Goal: Information Seeking & Learning: Check status

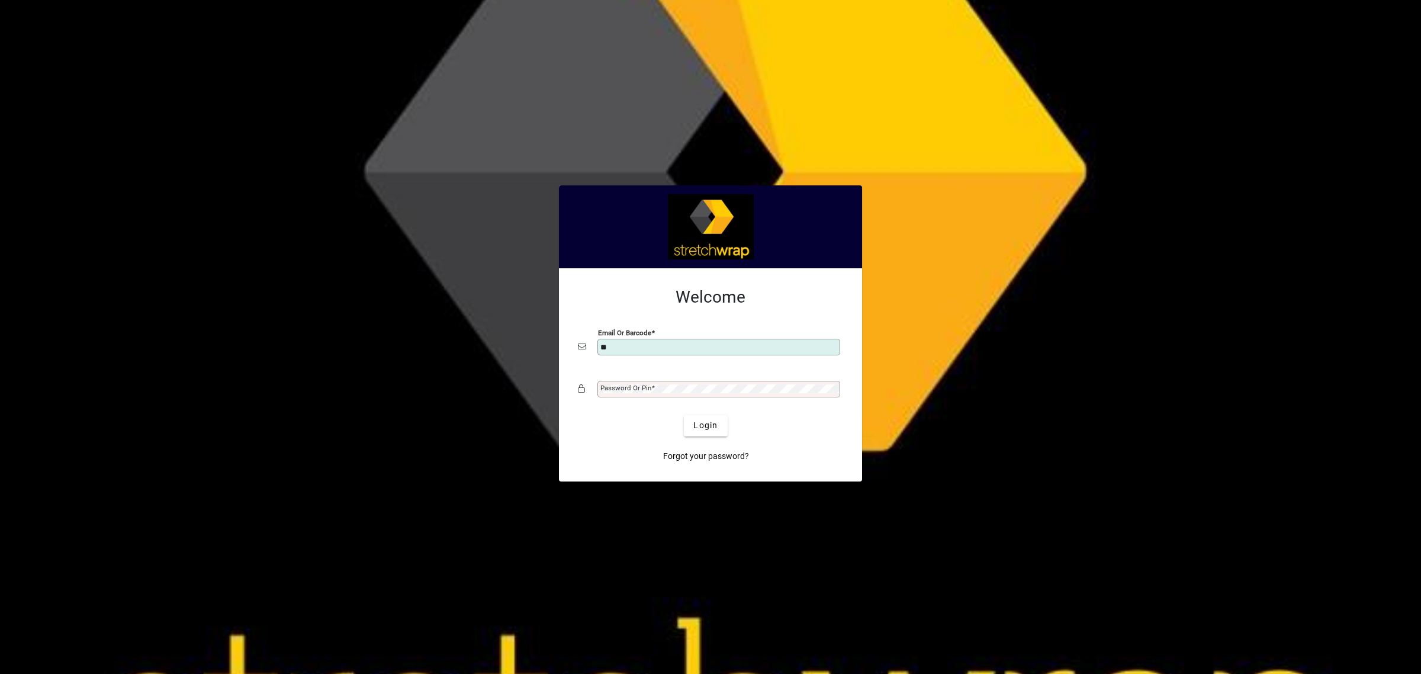
type input "**********"
click at [700, 430] on span "Login" at bounding box center [705, 425] width 24 height 12
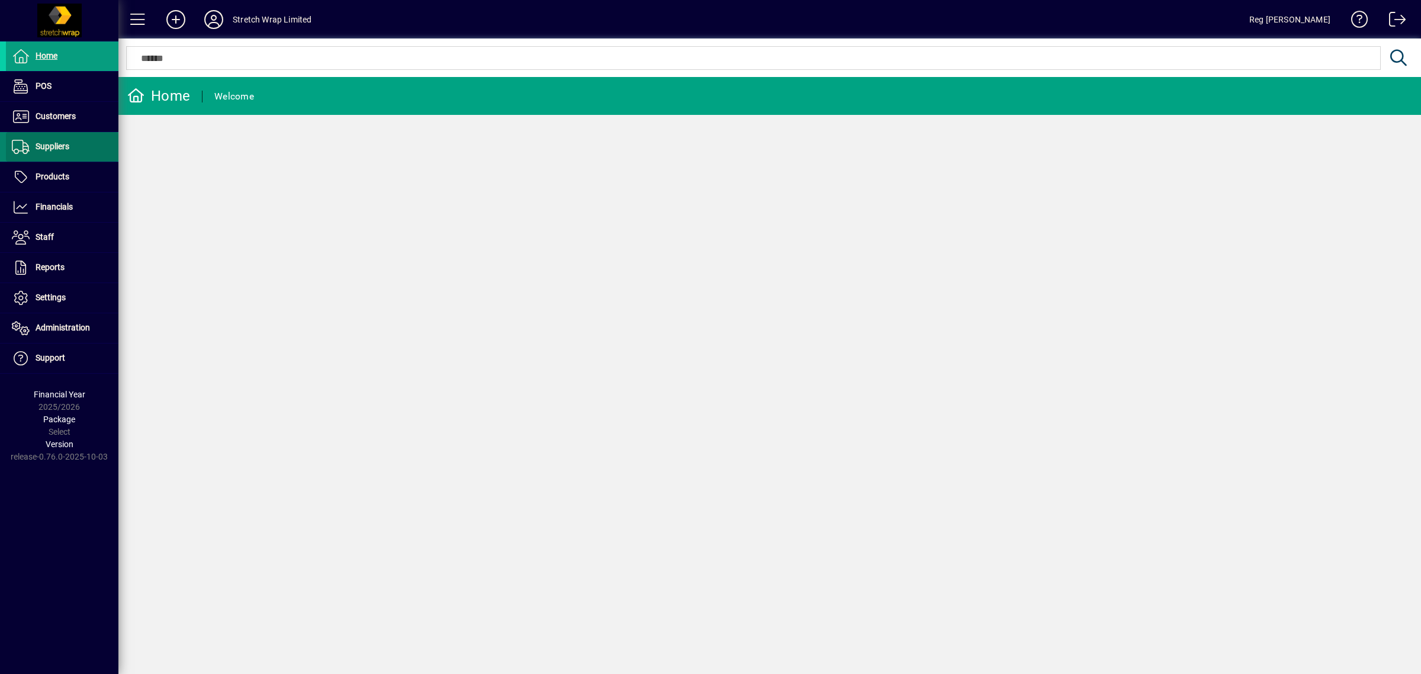
click at [50, 148] on span "Suppliers" at bounding box center [53, 145] width 34 height 9
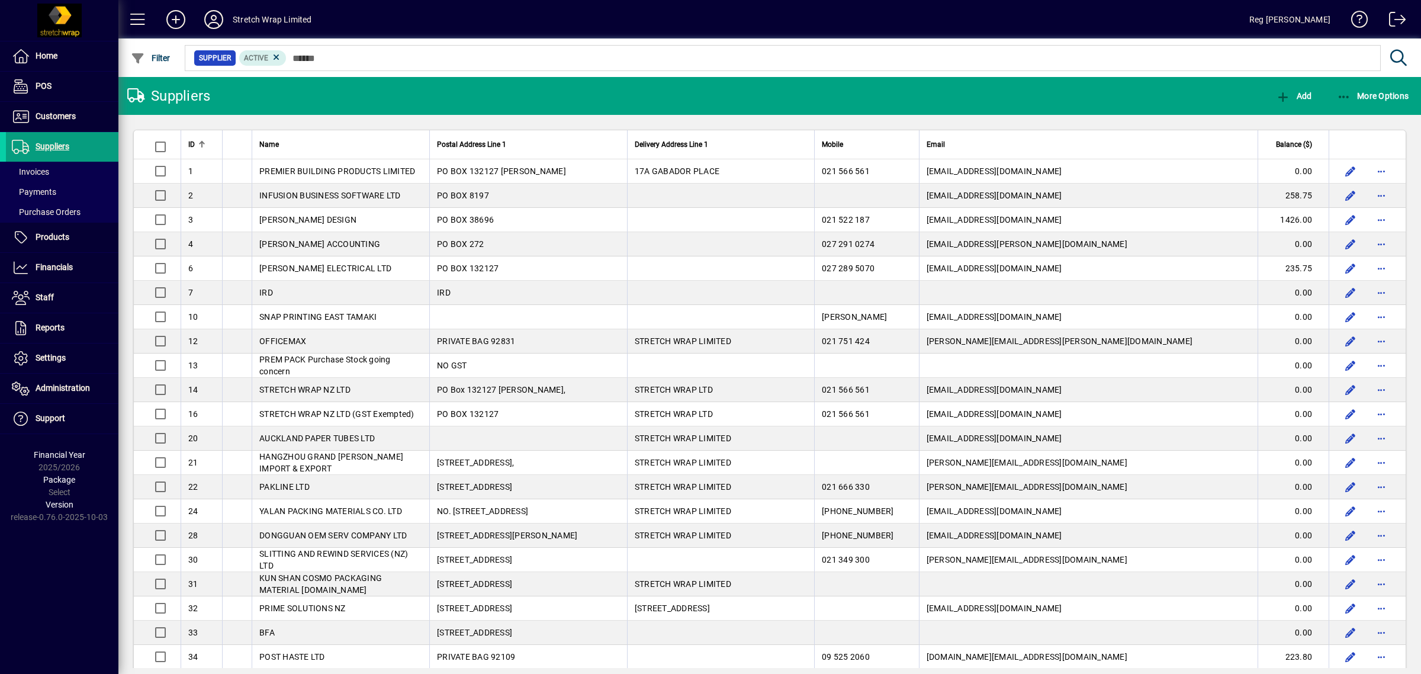
click at [391, 40] on div at bounding box center [834, 44] width 1302 height 13
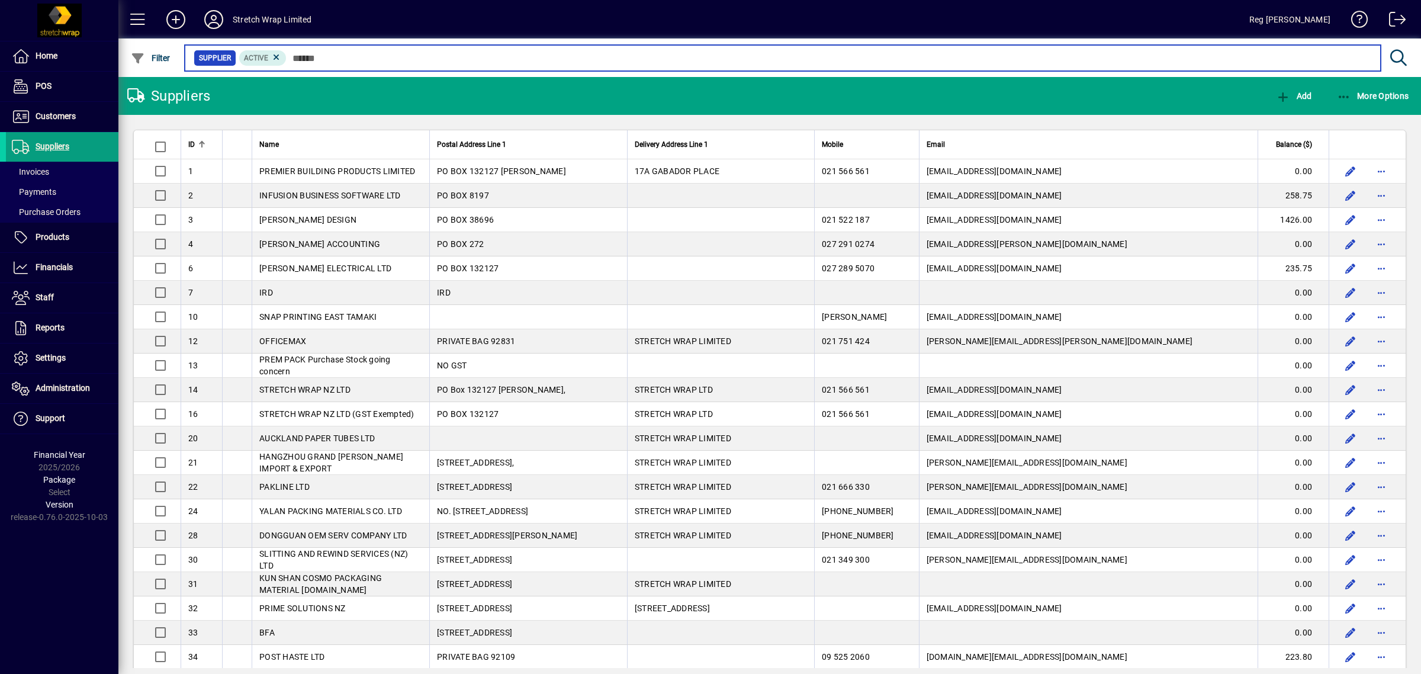
click at [389, 64] on input "text" at bounding box center [828, 58] width 1084 height 17
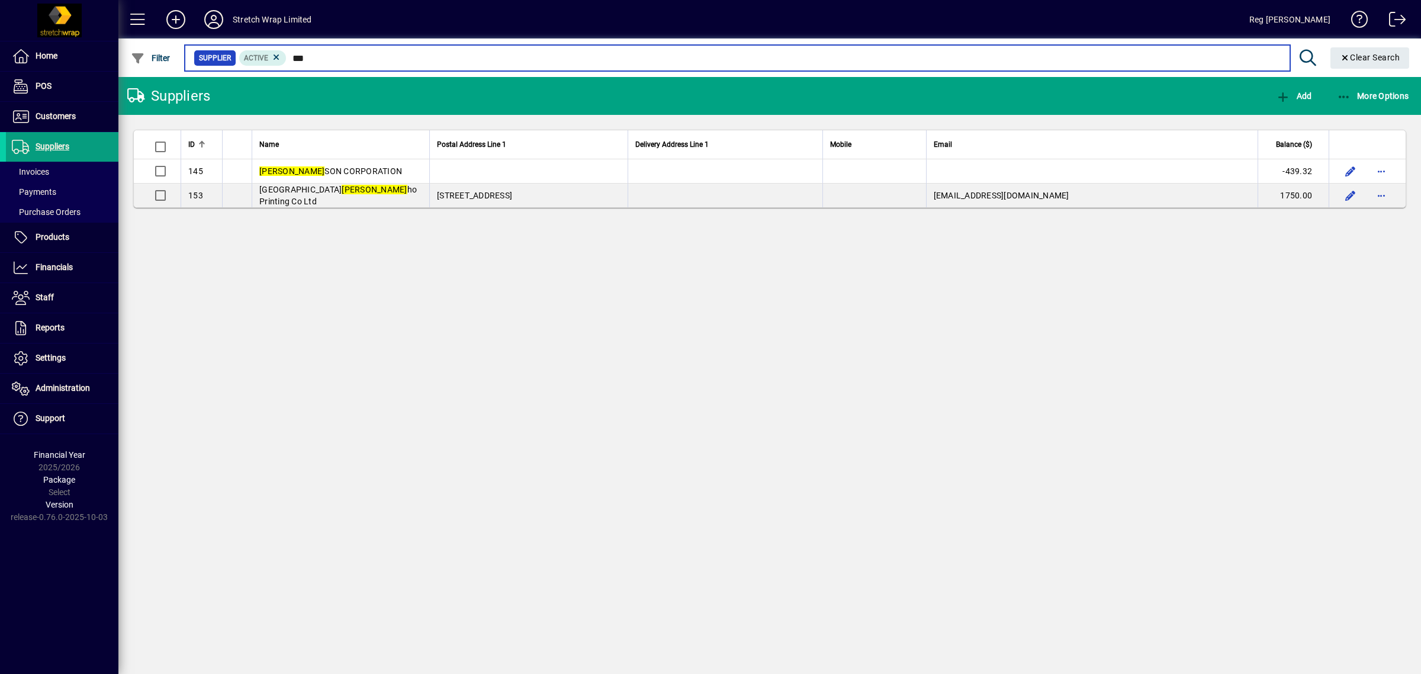
type input "***"
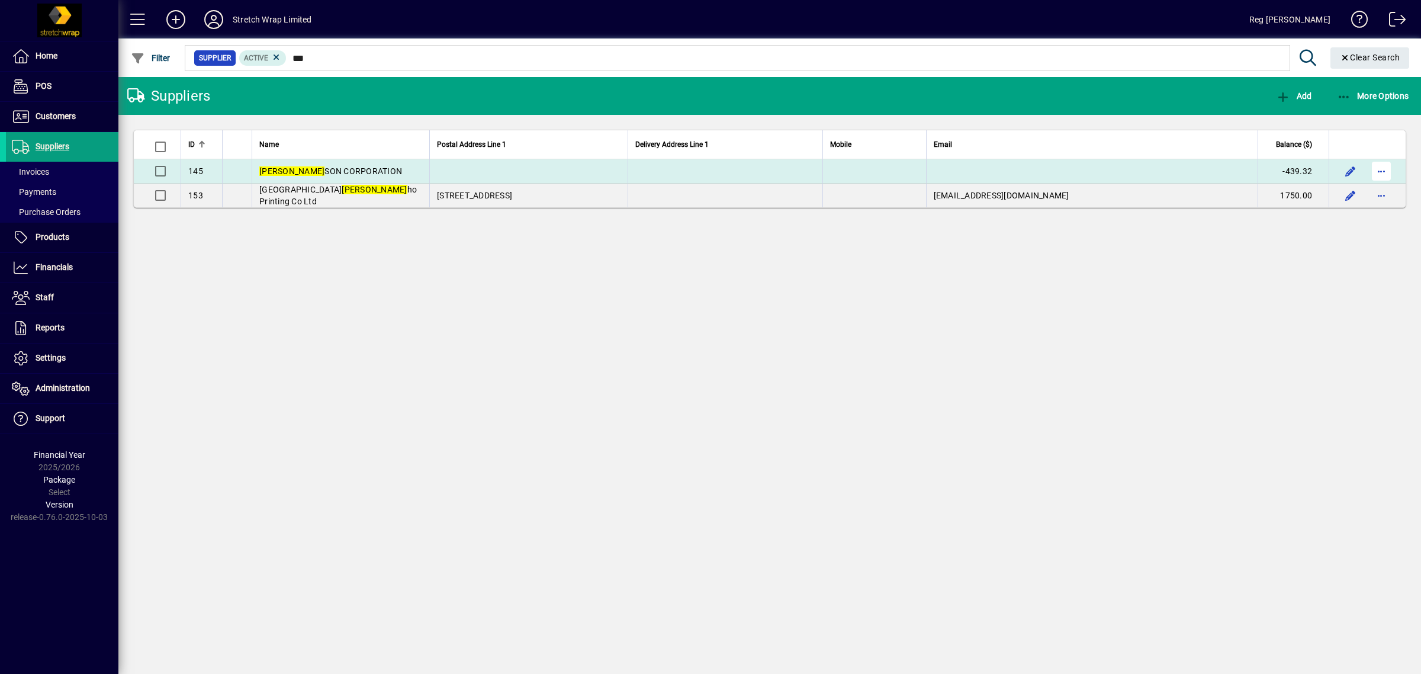
click at [1383, 169] on span "button" at bounding box center [1381, 171] width 28 height 28
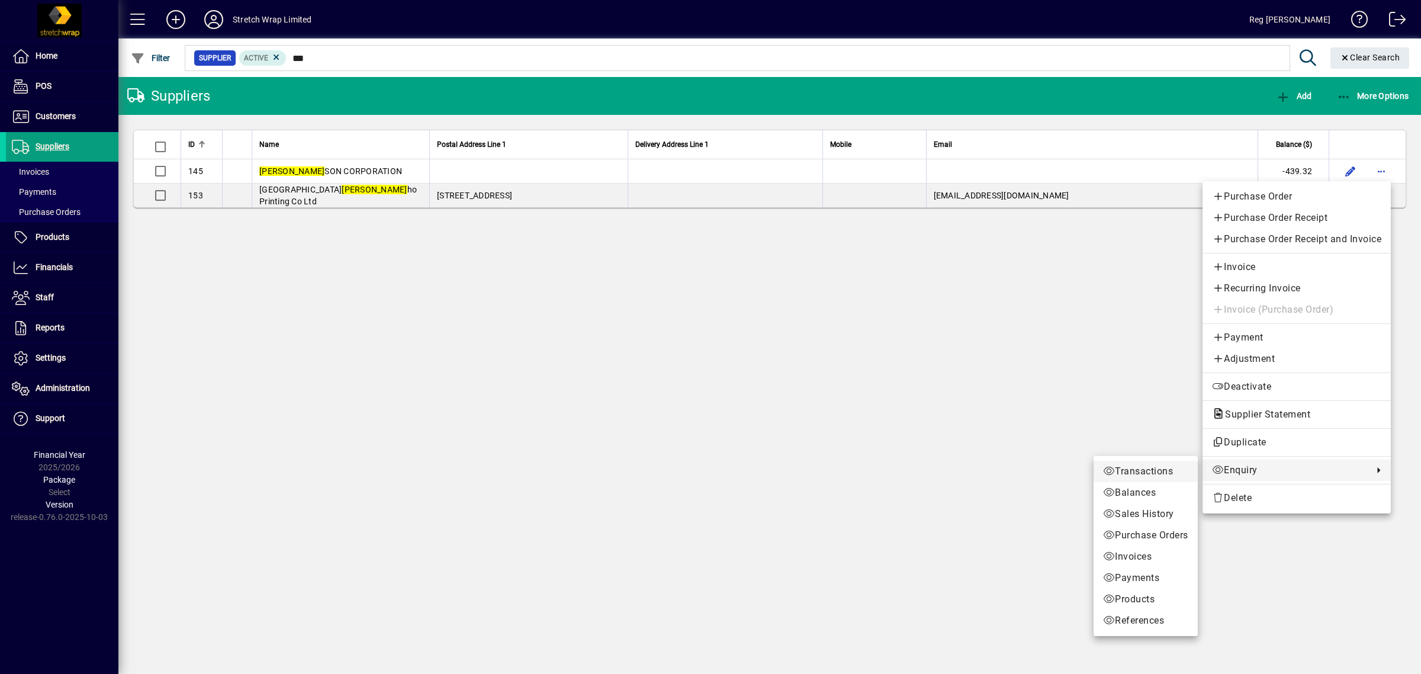
click at [1110, 469] on icon at bounding box center [1109, 470] width 12 height 9
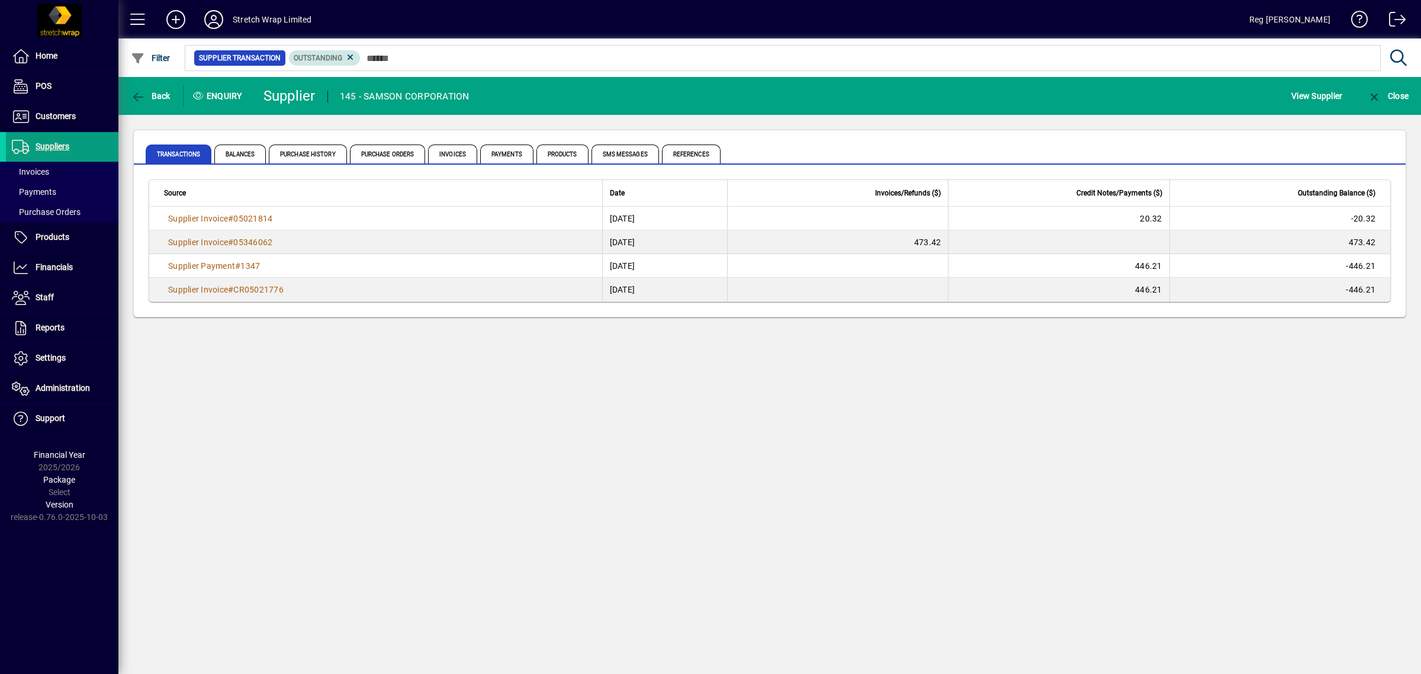
click at [329, 57] on span "Outstanding" at bounding box center [318, 58] width 49 height 8
click at [231, 154] on span "Balances" at bounding box center [239, 153] width 51 height 19
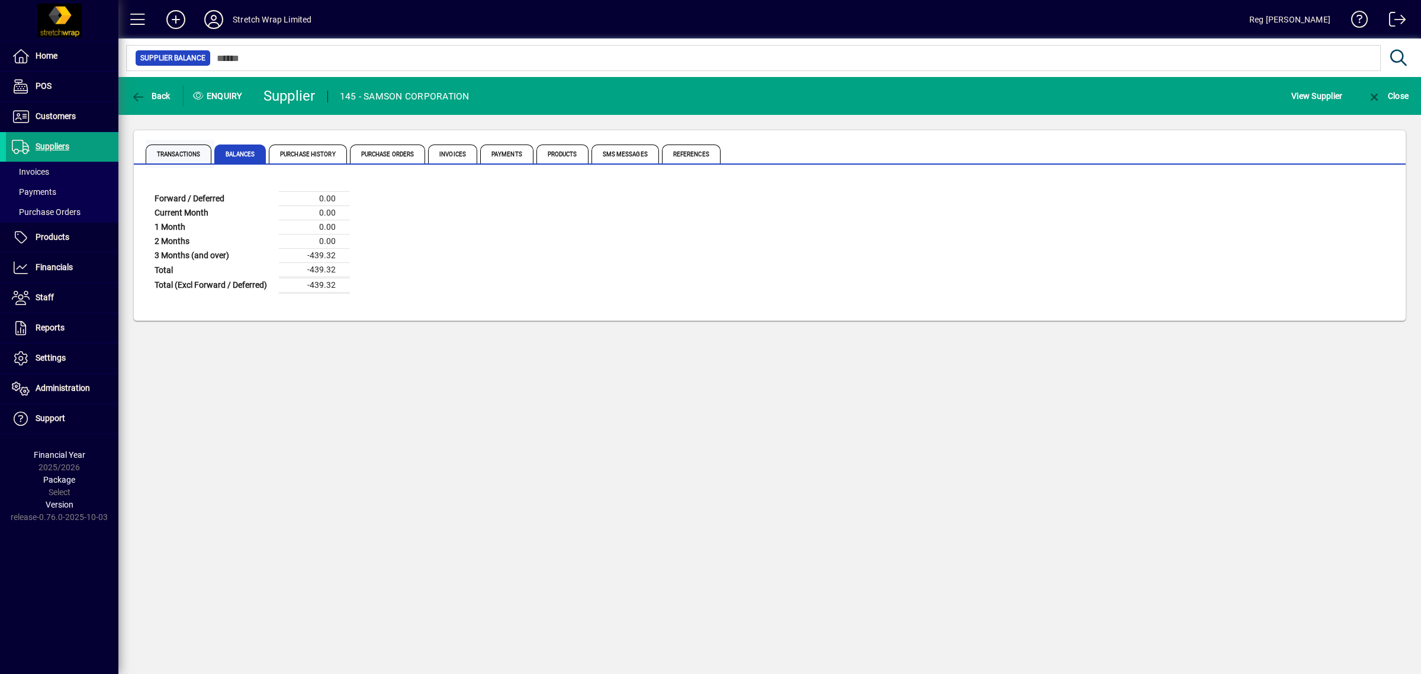
click at [194, 160] on span "Transactions" at bounding box center [179, 153] width 66 height 19
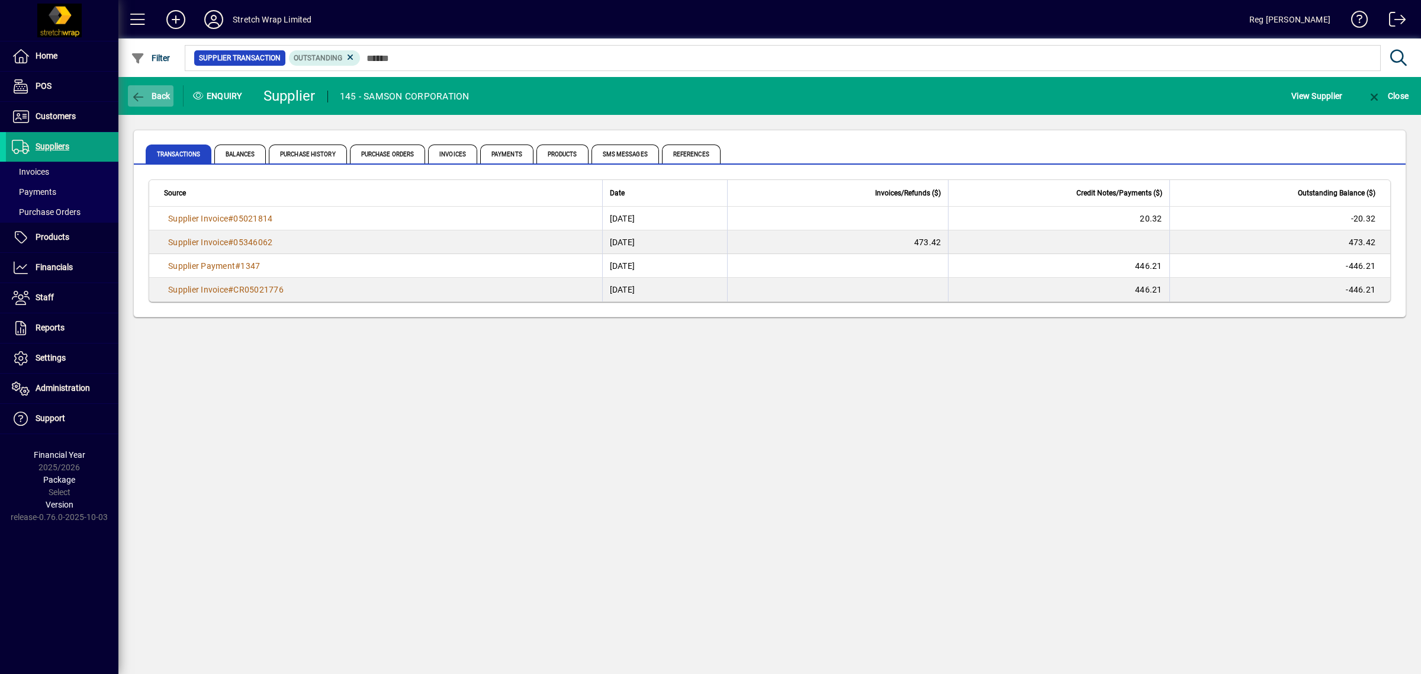
click at [137, 91] on icon "button" at bounding box center [138, 97] width 15 height 12
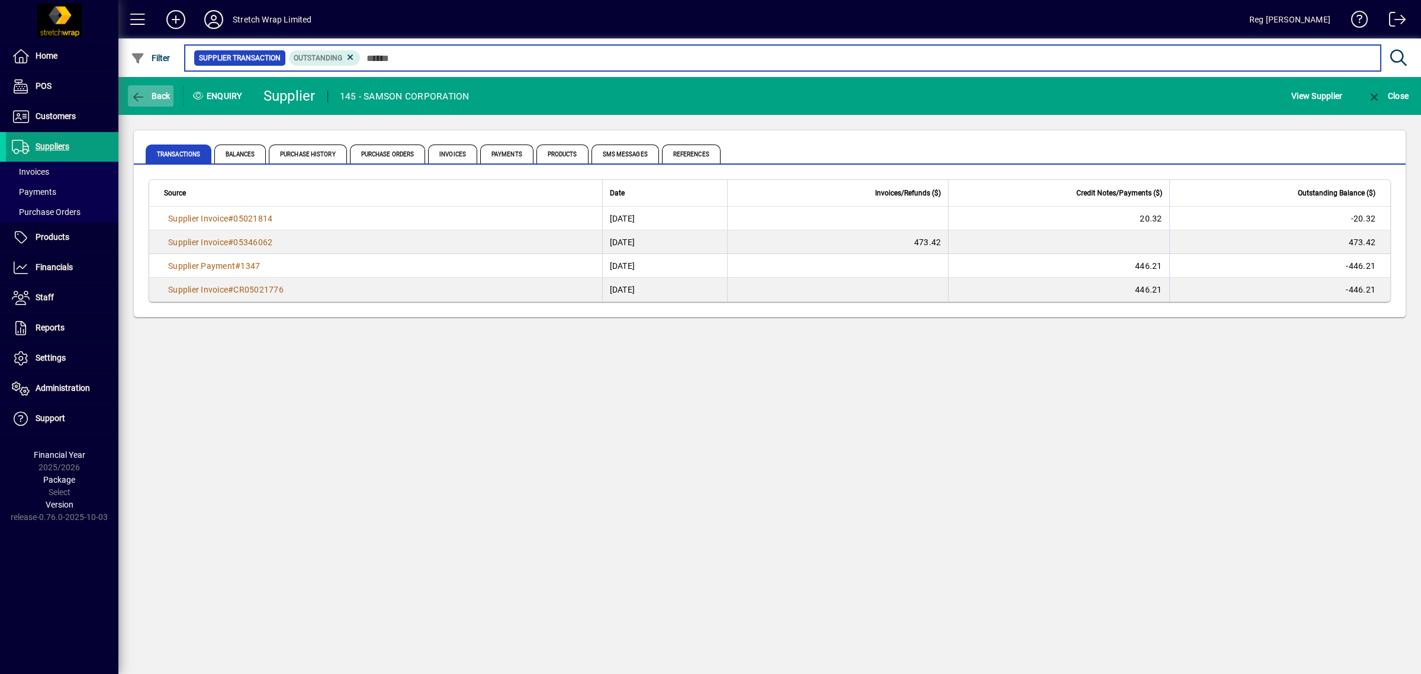
type input "***"
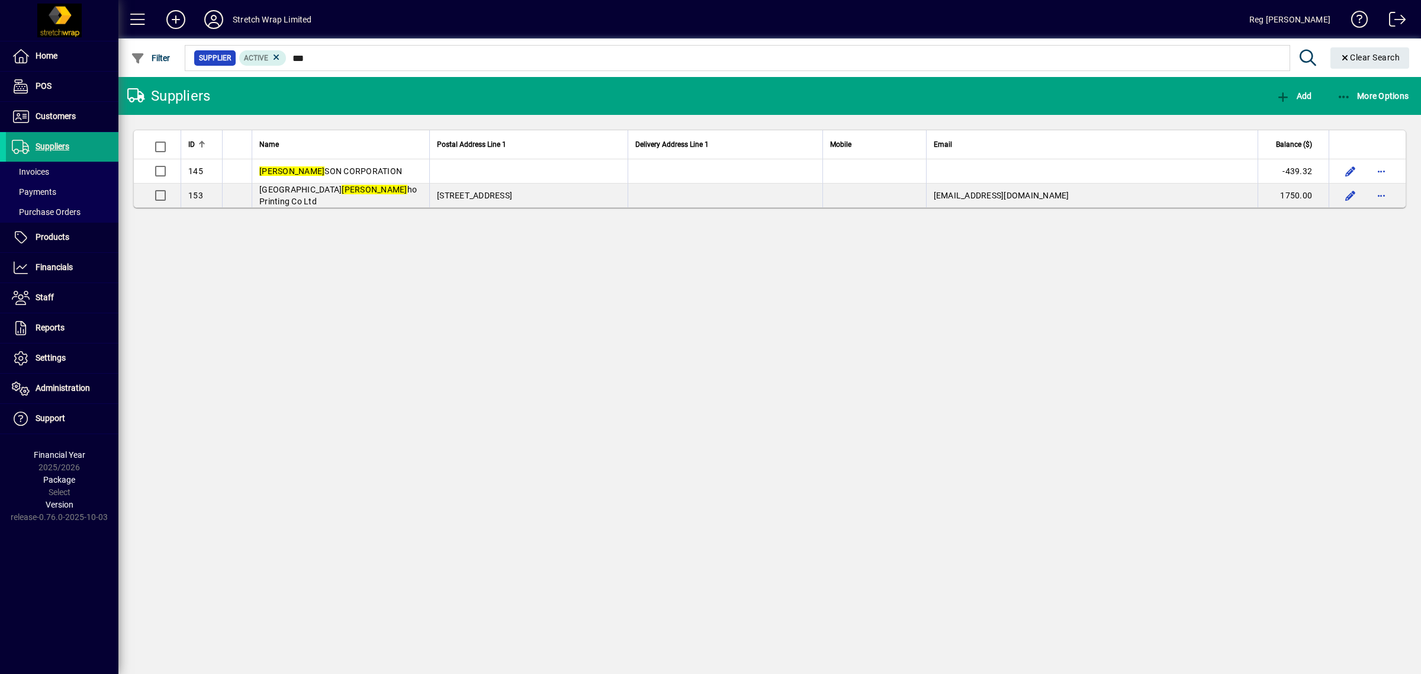
click at [278, 18] on div "Stretch Wrap Limited" at bounding box center [272, 19] width 79 height 19
click at [215, 17] on icon at bounding box center [214, 19] width 24 height 19
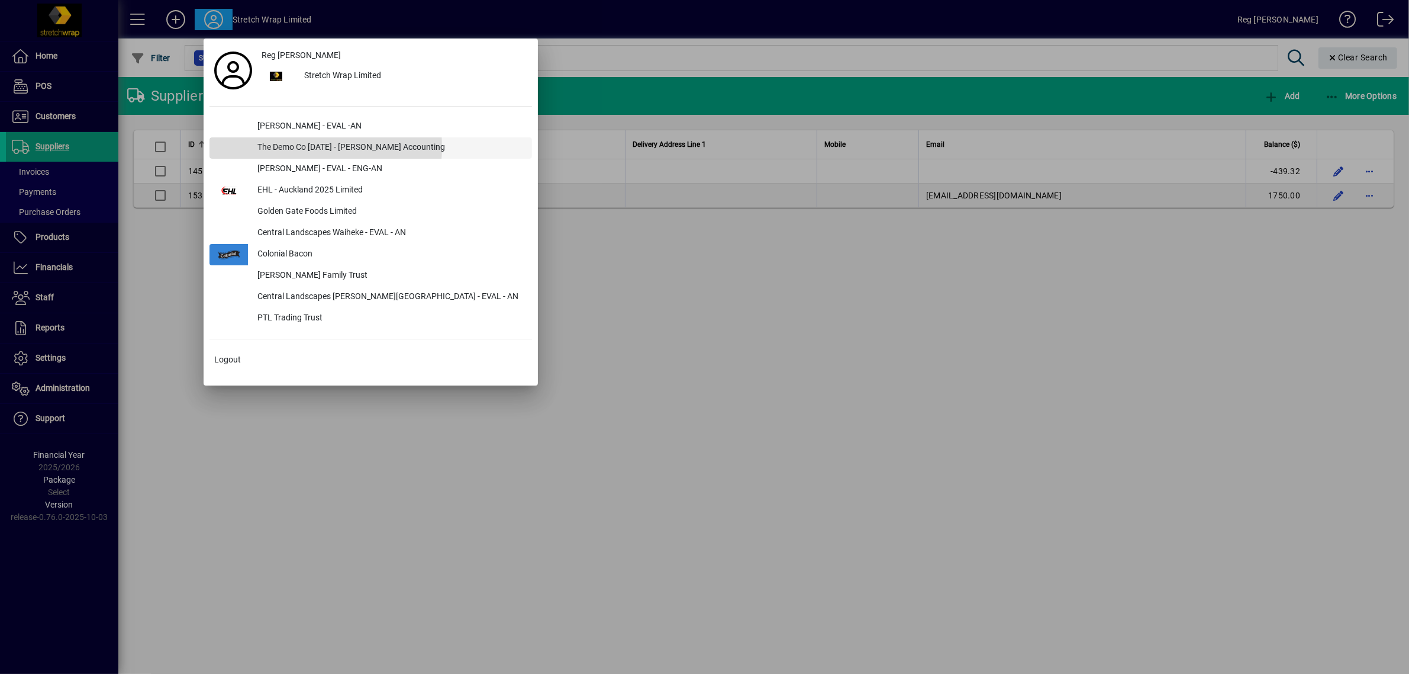
click at [283, 147] on div "The Demo Co [DATE] - [PERSON_NAME] Accounting" at bounding box center [390, 147] width 284 height 21
